Goal: Task Accomplishment & Management: Use online tool/utility

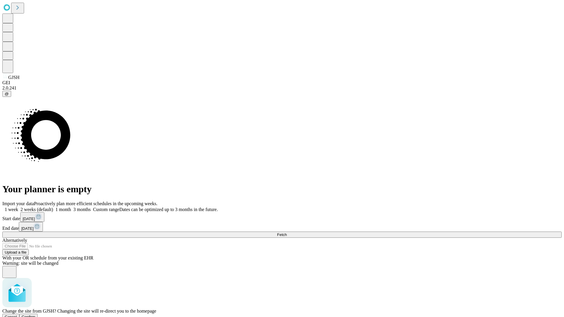
click at [36, 315] on span "Confirm" at bounding box center [29, 317] width 14 height 4
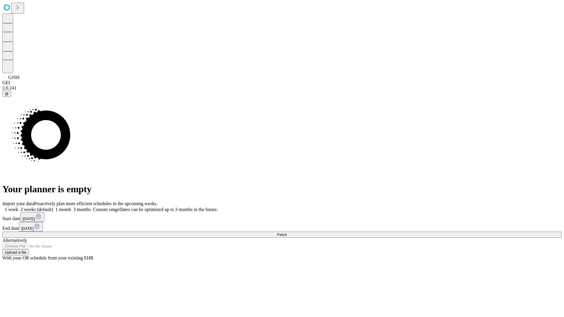
click at [53, 207] on label "2 weeks (default)" at bounding box center [35, 209] width 35 height 5
click at [287, 233] on span "Fetch" at bounding box center [282, 235] width 10 height 4
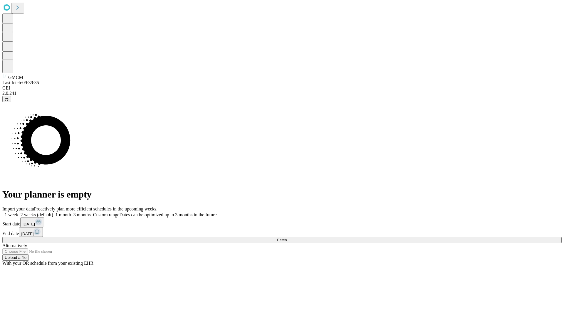
click at [53, 213] on label "2 weeks (default)" at bounding box center [35, 215] width 35 height 5
click at [287, 238] on span "Fetch" at bounding box center [282, 240] width 10 height 4
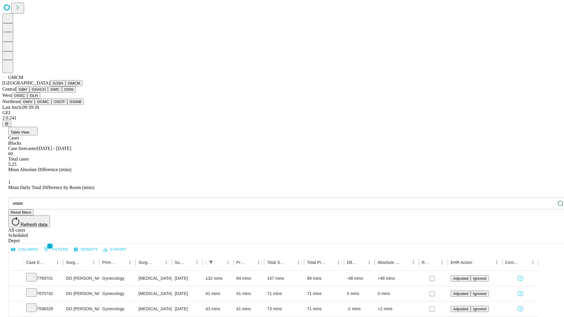
click at [29, 93] on button "GBH" at bounding box center [22, 89] width 13 height 6
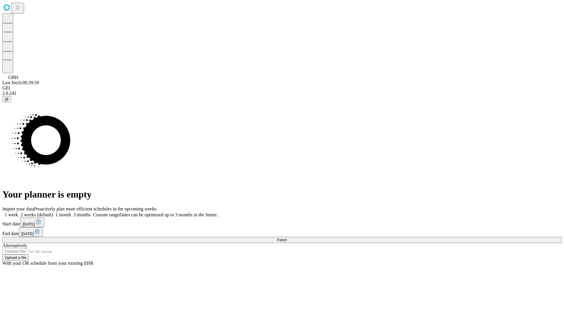
click at [53, 213] on label "2 weeks (default)" at bounding box center [35, 215] width 35 height 5
click at [287, 238] on span "Fetch" at bounding box center [282, 240] width 10 height 4
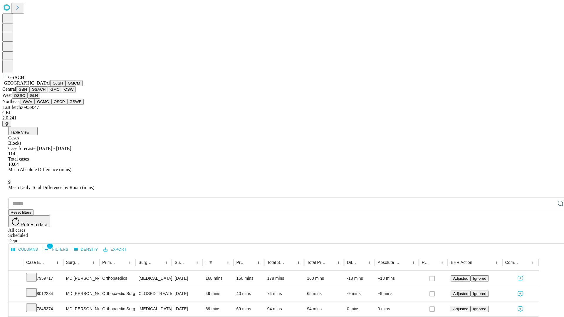
click at [48, 93] on button "GMC" at bounding box center [55, 89] width 14 height 6
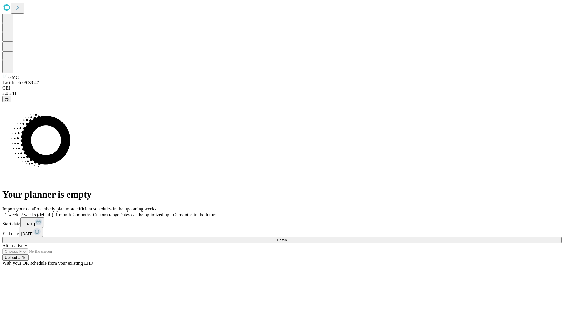
click at [53, 213] on label "2 weeks (default)" at bounding box center [35, 215] width 35 height 5
click at [287, 238] on span "Fetch" at bounding box center [282, 240] width 10 height 4
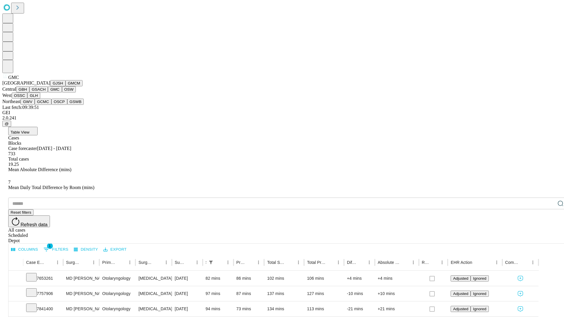
click at [62, 93] on button "OSW" at bounding box center [69, 89] width 14 height 6
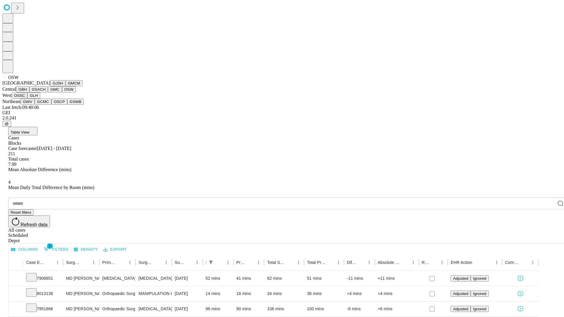
click at [28, 99] on button "OSSC" at bounding box center [20, 96] width 16 height 6
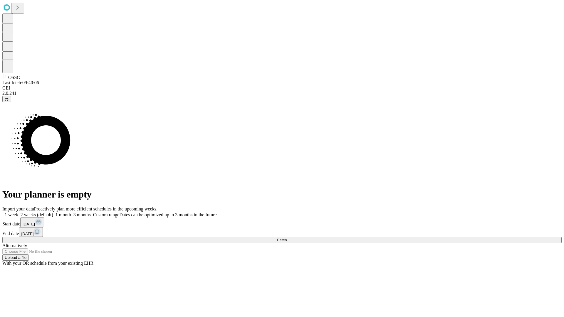
click at [53, 213] on label "2 weeks (default)" at bounding box center [35, 215] width 35 height 5
click at [287, 238] on span "Fetch" at bounding box center [282, 240] width 10 height 4
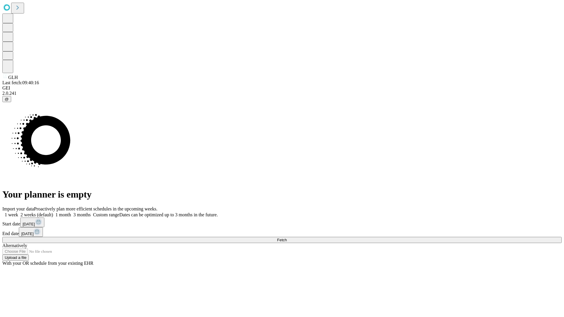
click at [53, 213] on label "2 weeks (default)" at bounding box center [35, 215] width 35 height 5
click at [287, 238] on span "Fetch" at bounding box center [282, 240] width 10 height 4
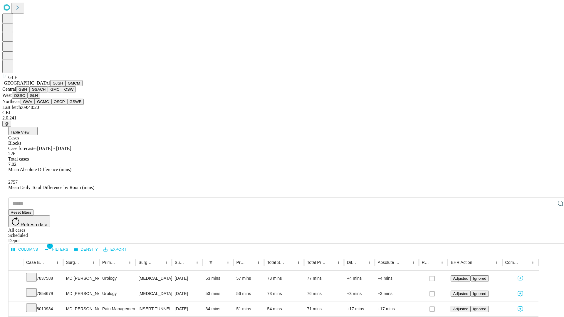
click at [35, 105] on button "GWV" at bounding box center [28, 102] width 14 height 6
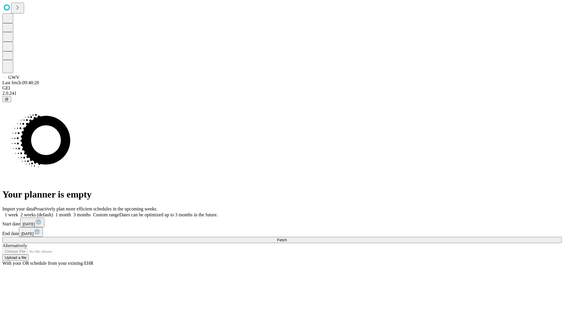
click at [53, 213] on label "2 weeks (default)" at bounding box center [35, 215] width 35 height 5
click at [287, 238] on span "Fetch" at bounding box center [282, 240] width 10 height 4
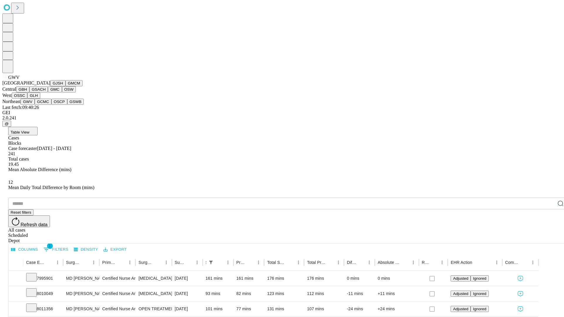
click at [46, 105] on button "GCMC" at bounding box center [43, 102] width 17 height 6
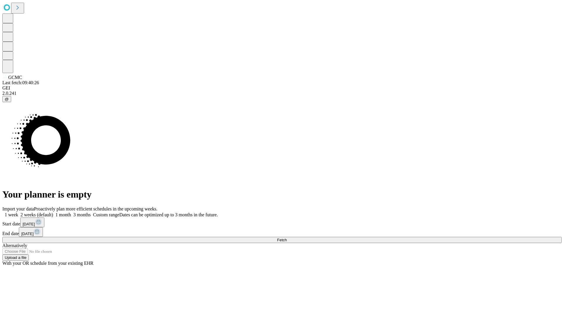
click at [53, 213] on label "2 weeks (default)" at bounding box center [35, 215] width 35 height 5
click at [287, 238] on span "Fetch" at bounding box center [282, 240] width 10 height 4
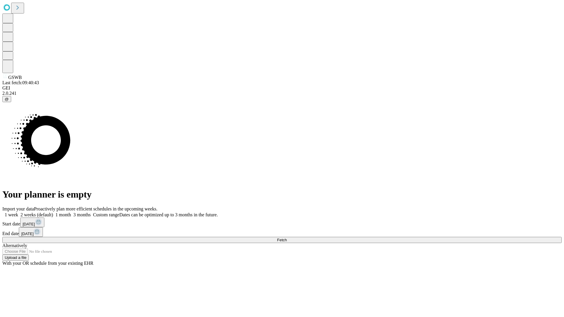
click at [53, 213] on label "2 weeks (default)" at bounding box center [35, 215] width 35 height 5
click at [287, 238] on span "Fetch" at bounding box center [282, 240] width 10 height 4
